Goal: Communication & Community: Ask a question

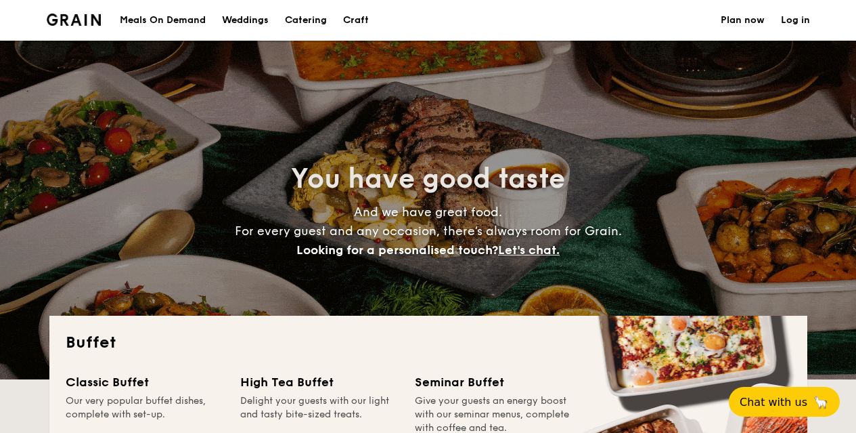
select select
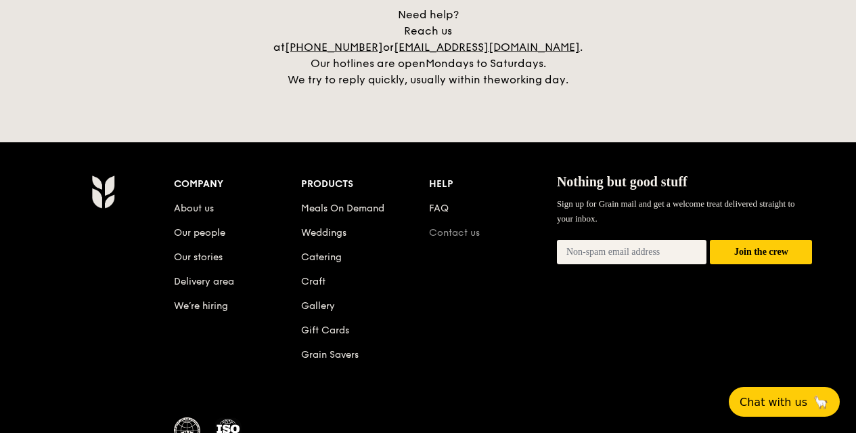
click at [445, 227] on link "Contact us" at bounding box center [454, 233] width 51 height 12
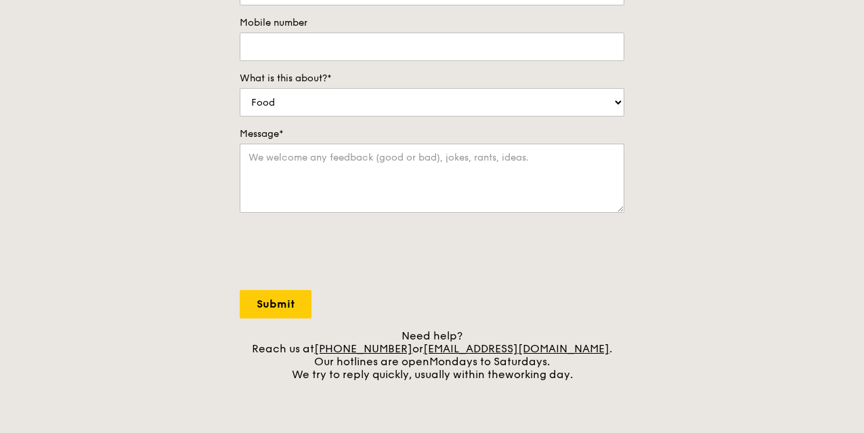
scroll to position [141, 0]
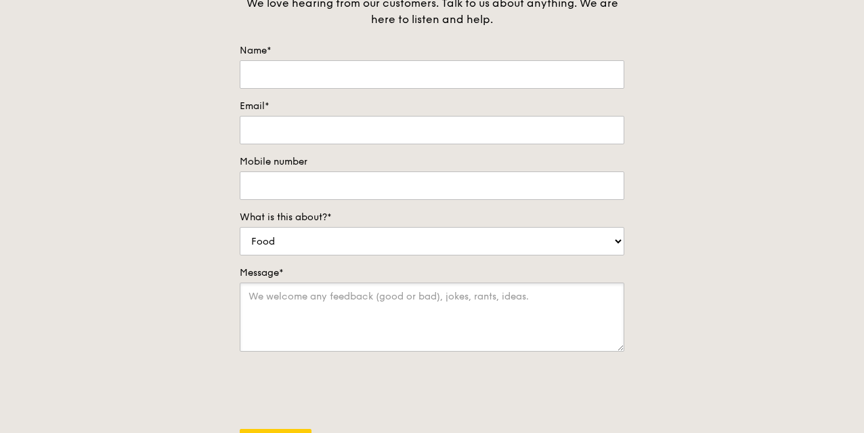
click at [363, 313] on textarea "Message*" at bounding box center [432, 316] width 384 height 69
paste textarea "Hello Hope you and your business are doing well. We've all been through so much…"
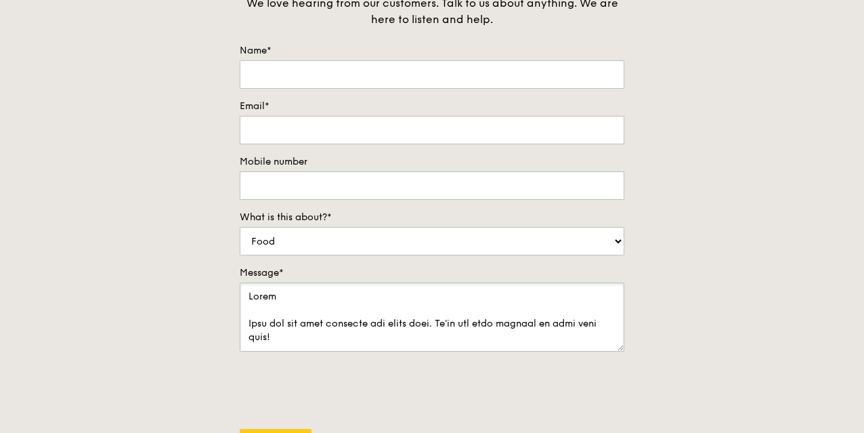
scroll to position [601, 0]
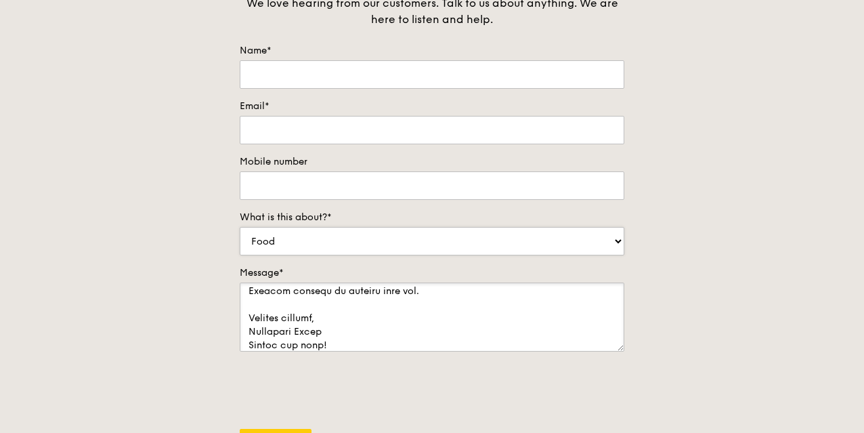
type textarea "Hello Hope you and your business are doing well. We've all been through so much…"
click at [353, 252] on select "Food Service Billing/Payment Catering Others" at bounding box center [432, 241] width 384 height 28
select select "Others"
click at [240, 227] on select "Food Service Billing/Payment Catering Others" at bounding box center [432, 241] width 384 height 28
click at [318, 185] on input "Mobile number" at bounding box center [432, 185] width 384 height 28
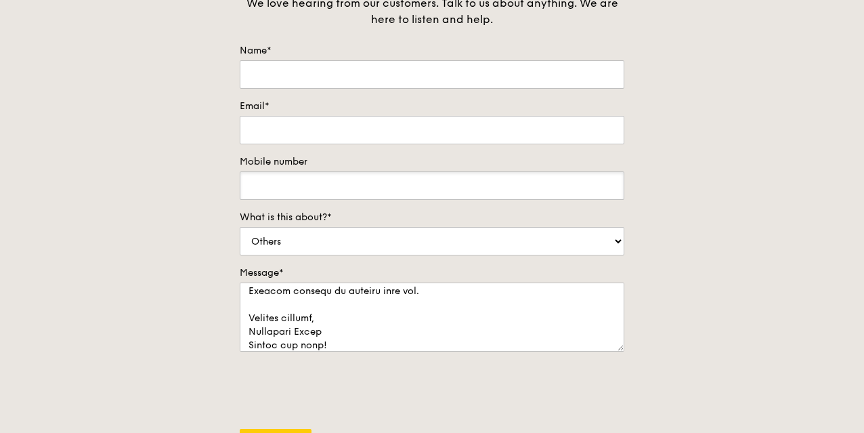
type input "09875490716"
type input "Christine Jones"
type input "joneschristine035@gmail.com"
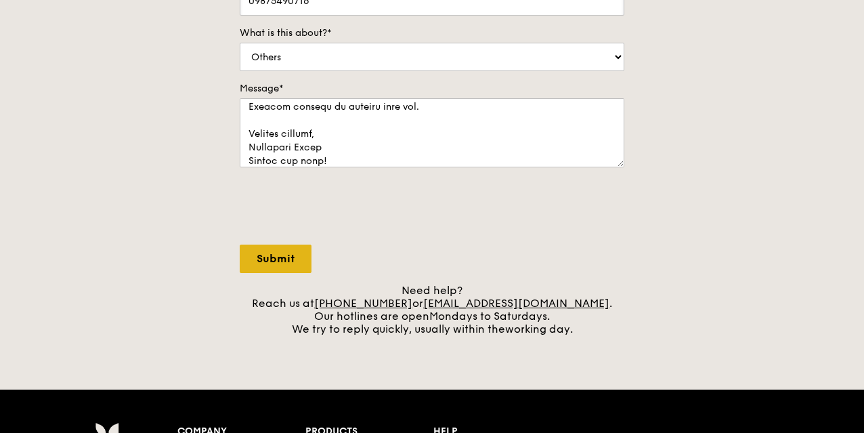
scroll to position [345, 0]
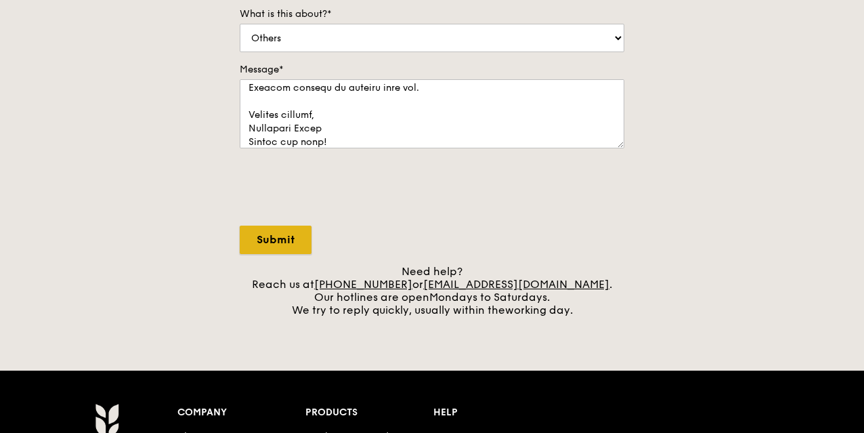
click at [278, 238] on input "Submit" at bounding box center [276, 239] width 72 height 28
select select "Food"
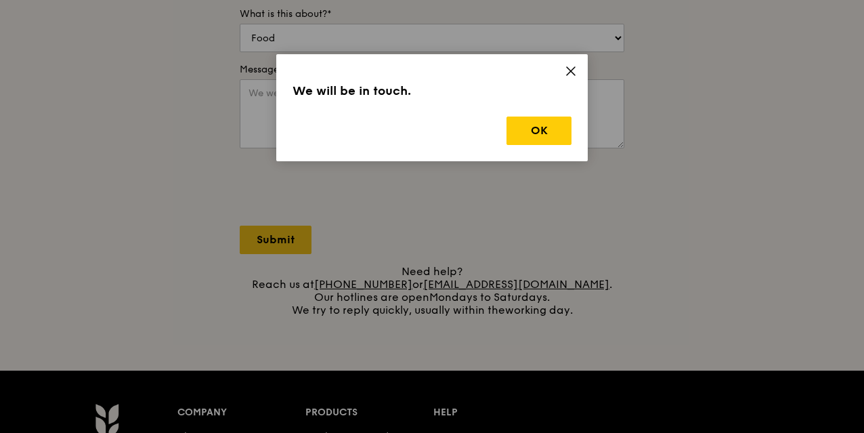
scroll to position [0, 0]
